Goal: Information Seeking & Learning: Learn about a topic

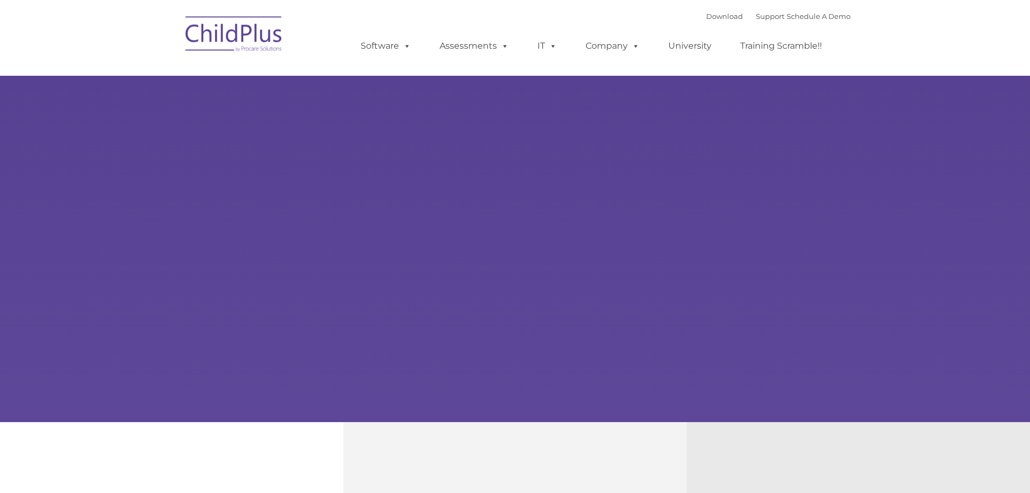
select select "MEDIUM"
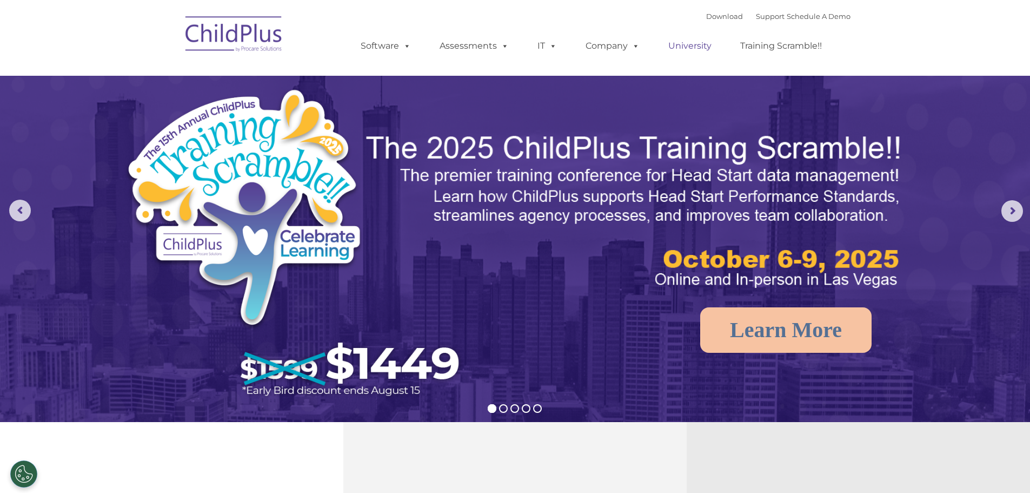
click at [686, 45] on link "University" at bounding box center [689, 46] width 65 height 22
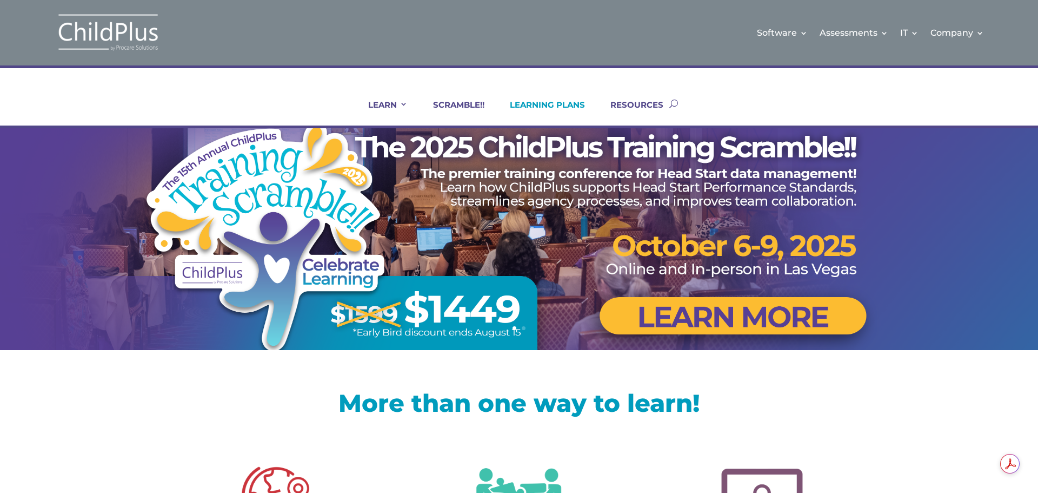
click at [557, 107] on link "LEARNING PLANS" at bounding box center [540, 112] width 89 height 26
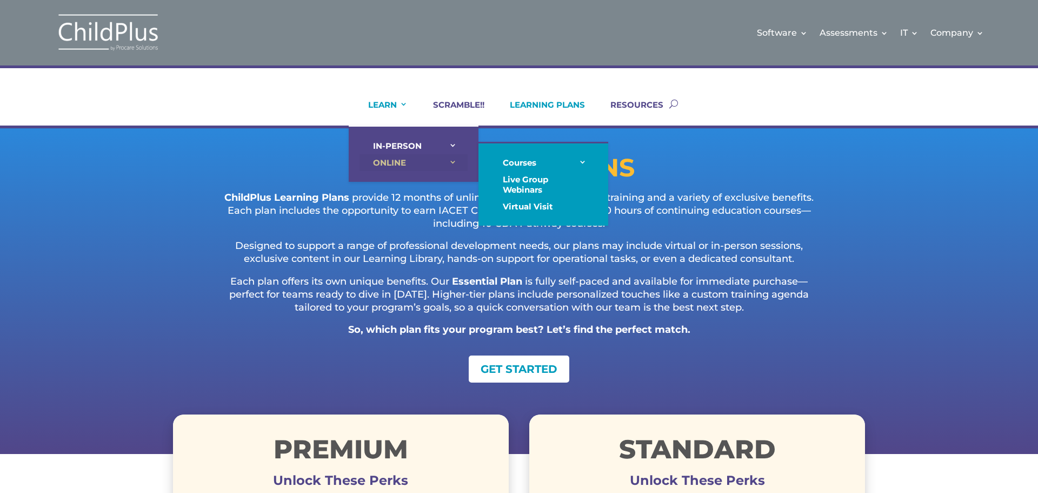
click at [395, 158] on link "ONLINE" at bounding box center [414, 162] width 108 height 17
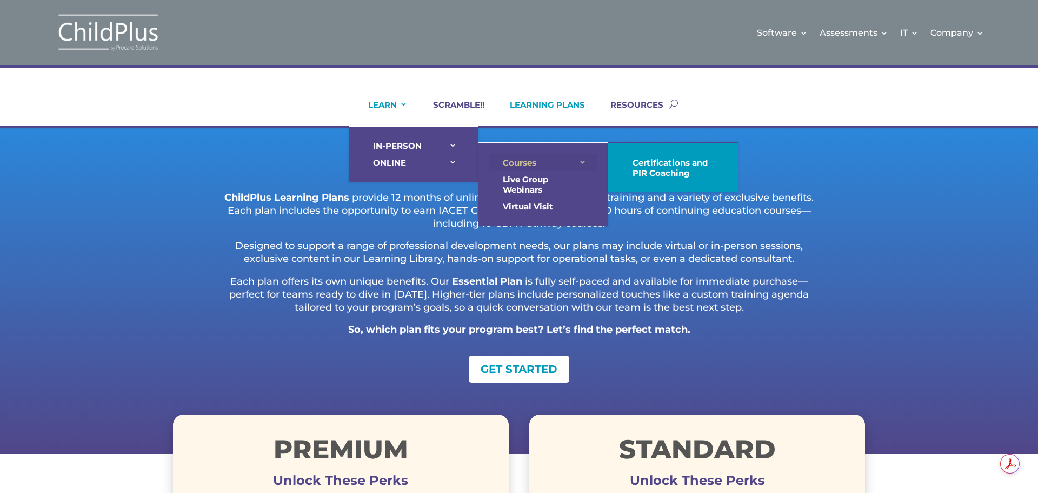
click at [550, 166] on link "Courses" at bounding box center [543, 162] width 108 height 17
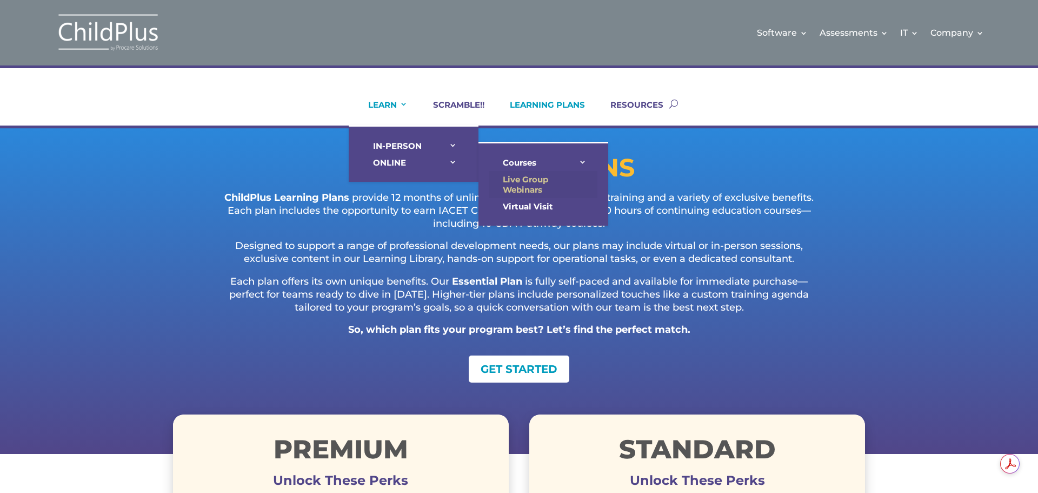
click at [542, 182] on link "Live Group Webinars" at bounding box center [543, 184] width 108 height 27
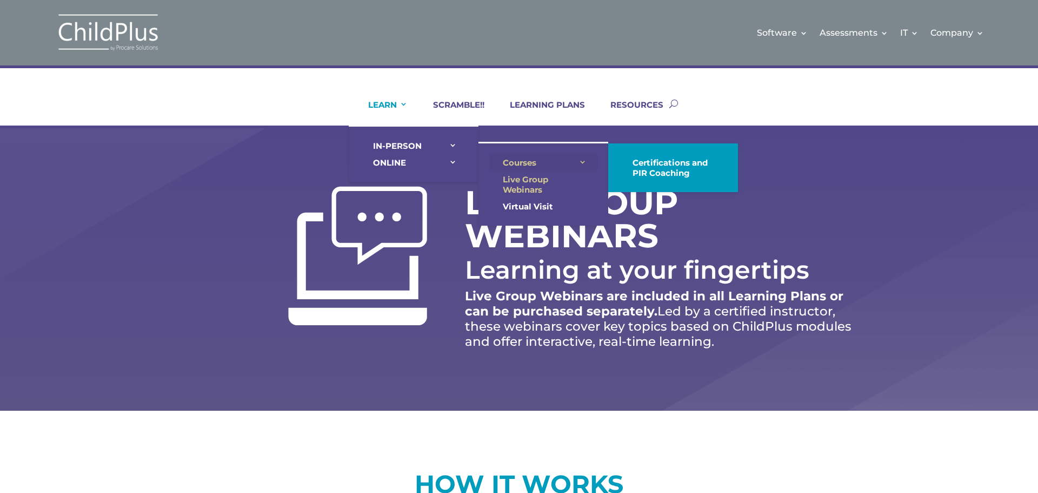
click at [526, 168] on link "Courses" at bounding box center [543, 162] width 108 height 17
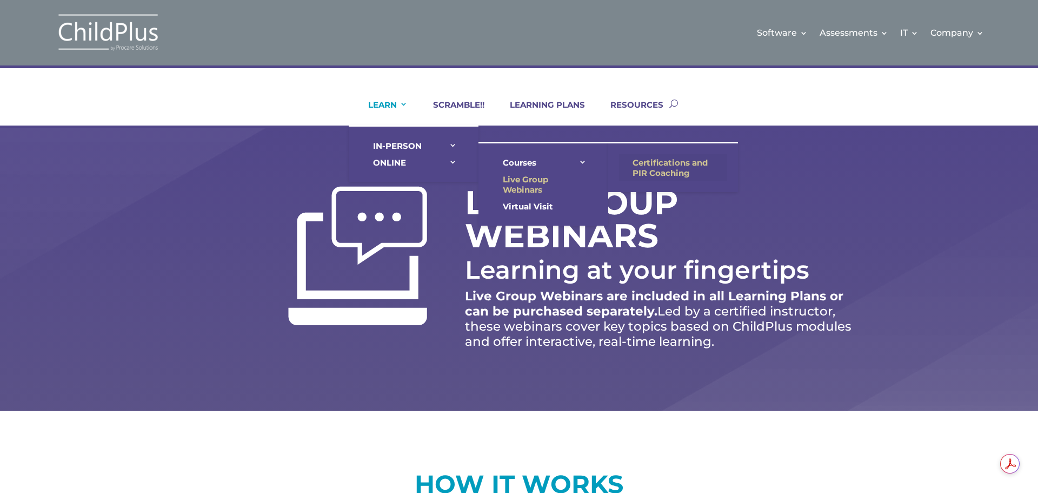
click at [663, 172] on link "Certifications and PIR Coaching" at bounding box center [673, 167] width 108 height 27
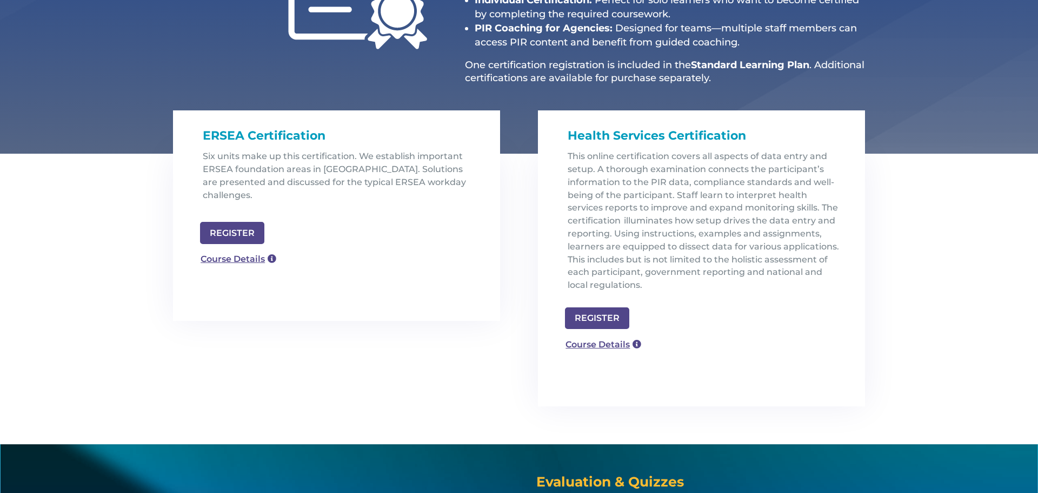
scroll to position [398, 0]
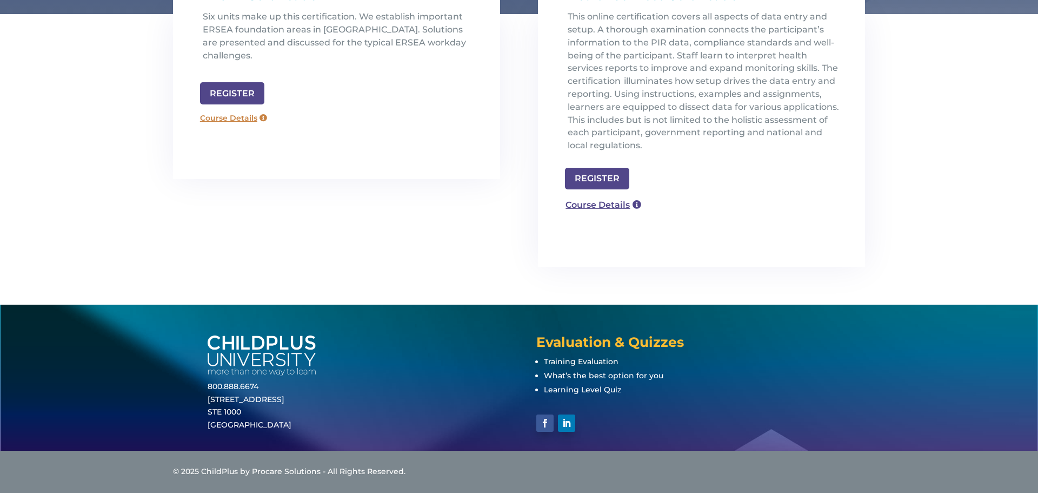
click at [261, 110] on link "Course Details" at bounding box center [234, 118] width 78 height 17
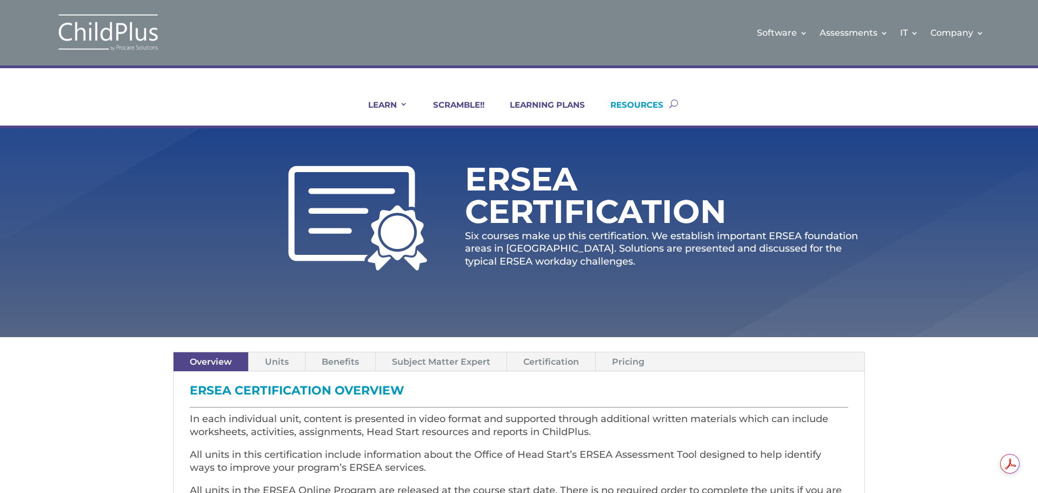
click at [616, 108] on link "RESOURCES" at bounding box center [630, 112] width 67 height 26
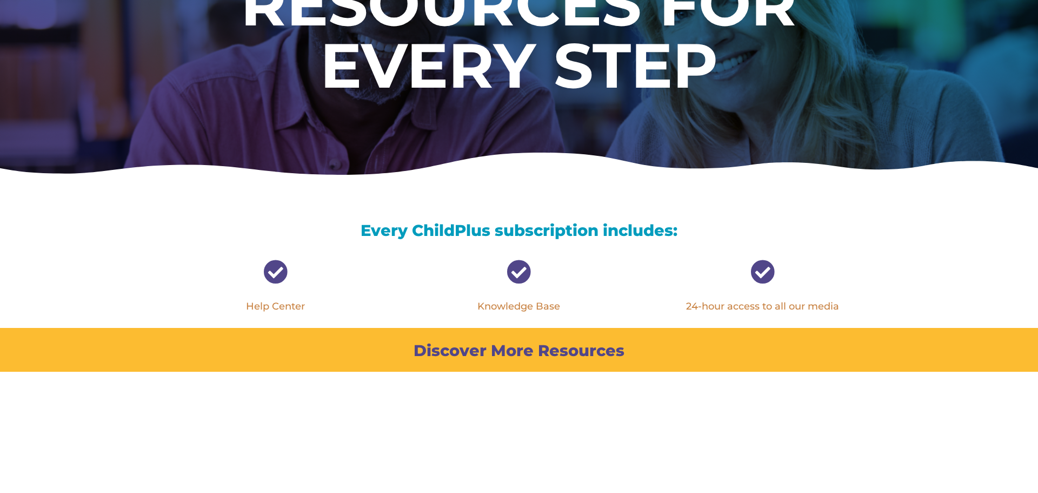
scroll to position [216, 0]
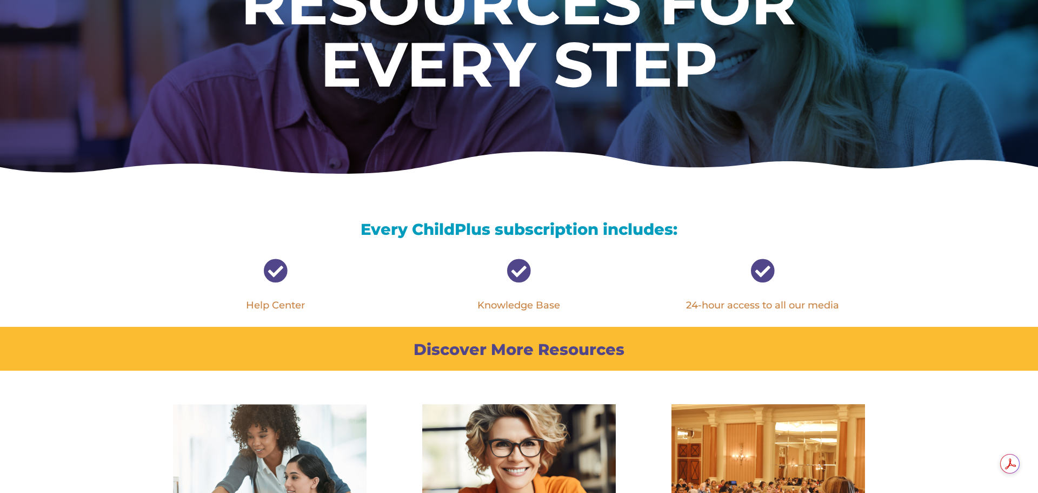
click at [533, 303] on link "Knowledge Base" at bounding box center [518, 305] width 83 height 12
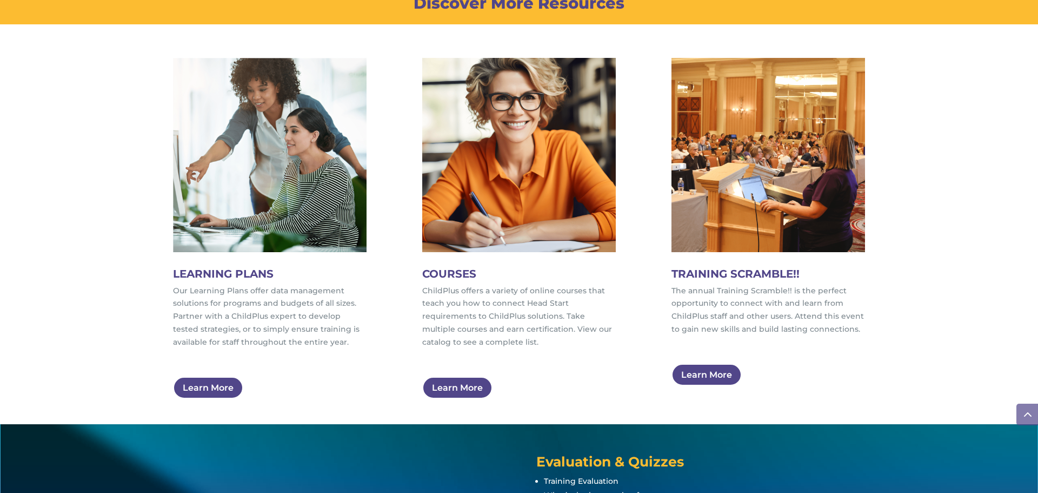
scroll to position [681, 0]
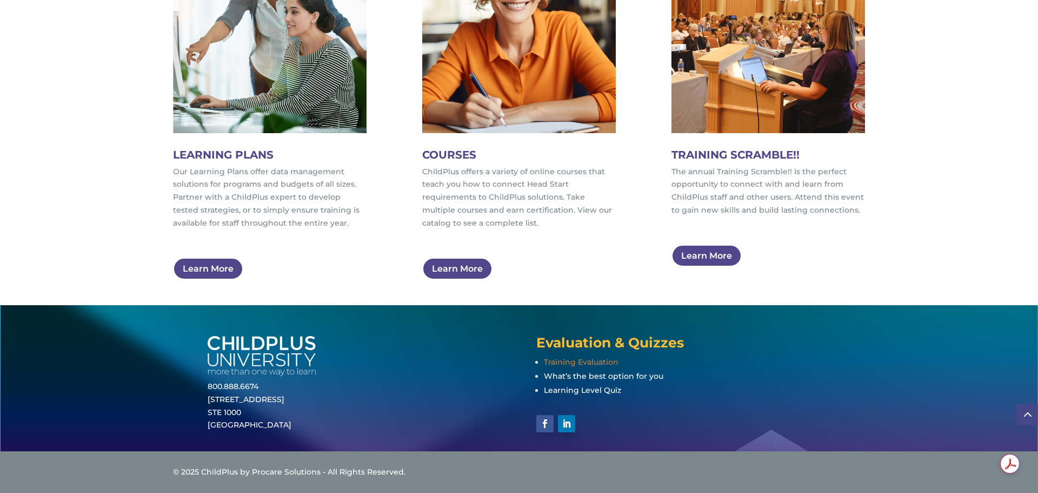
click at [596, 364] on span "Training Evaluation" at bounding box center [581, 362] width 75 height 10
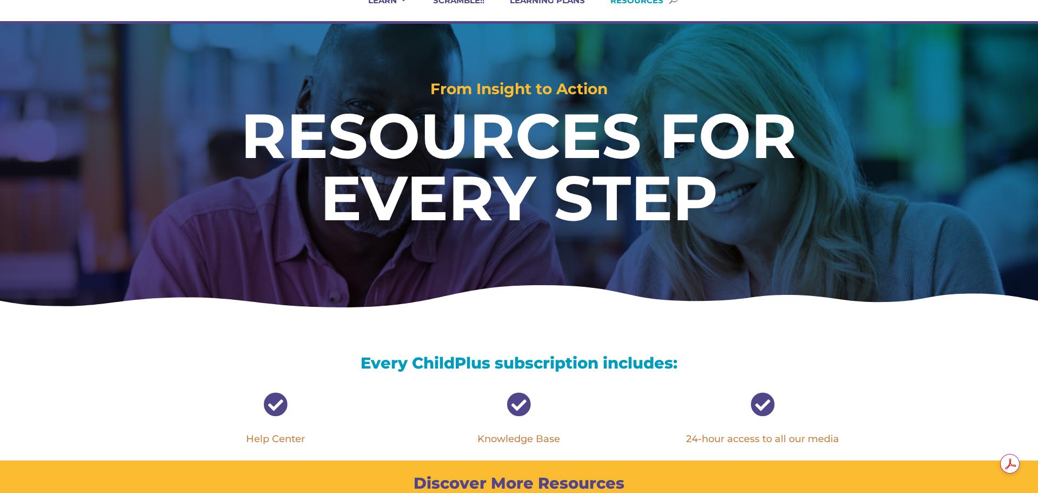
scroll to position [76, 0]
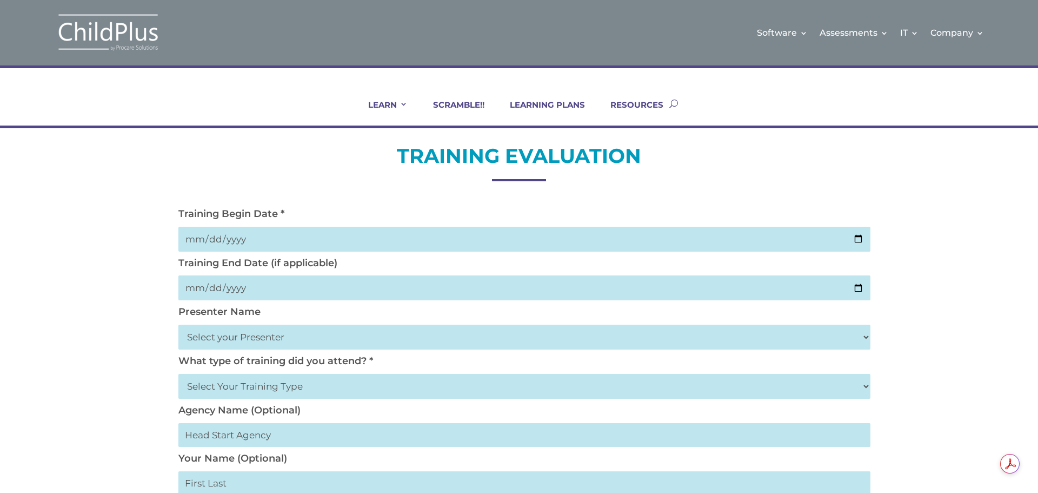
click at [337, 244] on input "date" at bounding box center [524, 239] width 692 height 25
